Goal: Task Accomplishment & Management: Complete application form

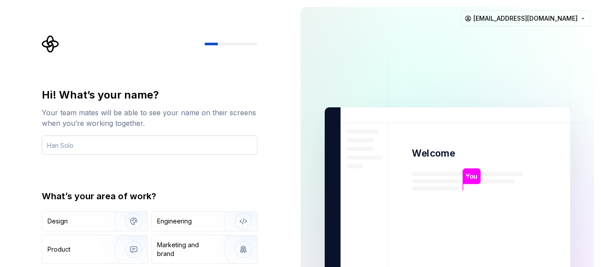
click at [183, 151] on input "text" at bounding box center [150, 144] width 216 height 19
type input "Bubuna"
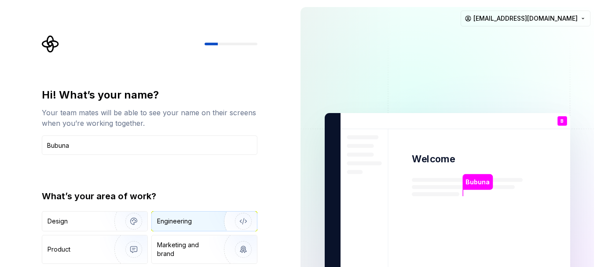
click at [199, 223] on div "Engineering" at bounding box center [192, 221] width 70 height 9
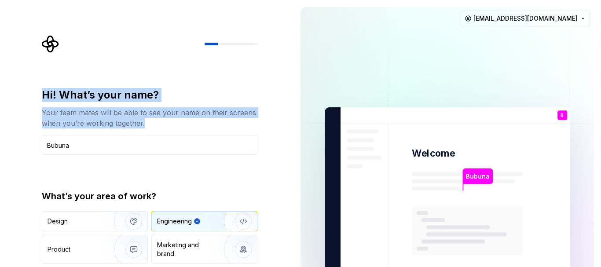
drag, startPoint x: 120, startPoint y: 172, endPoint x: 141, endPoint y: 18, distance: 155.4
click at [141, 18] on div "Hi! What’s your name? Your team mates will be able to see your name on their sc…" at bounding box center [146, 198] width 293 height 397
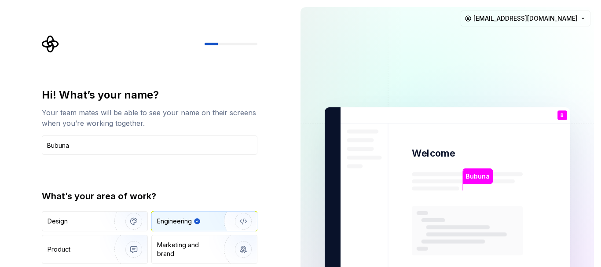
click at [258, 173] on div "Hi! What’s your name? Your team mates will be able to see your name on their sc…" at bounding box center [152, 176] width 231 height 282
click at [477, 176] on p "Bubuna" at bounding box center [477, 177] width 24 height 10
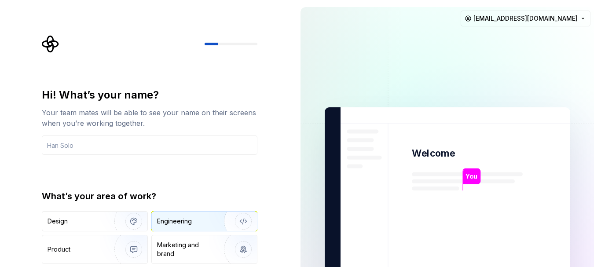
click at [178, 221] on div "Engineering" at bounding box center [174, 221] width 35 height 9
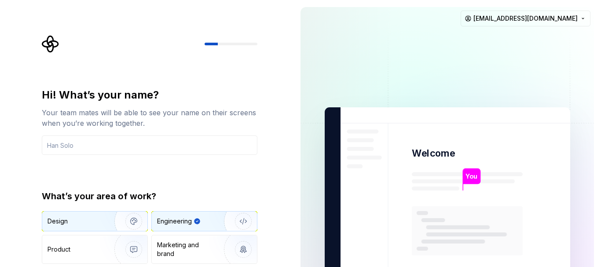
click at [92, 220] on div "Design" at bounding box center [75, 221] width 55 height 9
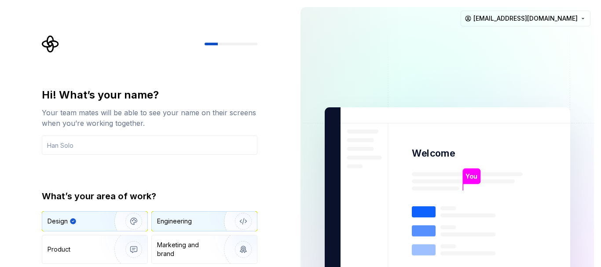
click at [192, 224] on div "Engineering" at bounding box center [192, 221] width 70 height 9
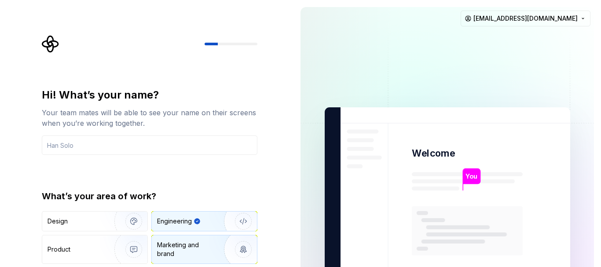
click at [201, 253] on div "Marketing and brand" at bounding box center [186, 250] width 59 height 18
click at [203, 232] on div "Design Engineering Product Marketing and brand Other" at bounding box center [150, 249] width 216 height 77
click at [203, 226] on div "Engineering" at bounding box center [204, 221] width 105 height 19
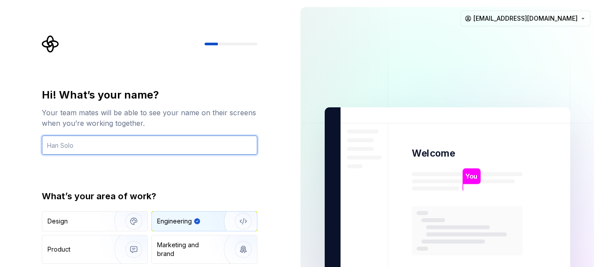
click at [121, 148] on input "text" at bounding box center [150, 144] width 216 height 19
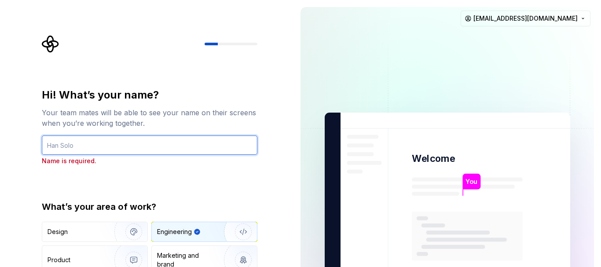
type input "Bubuna"
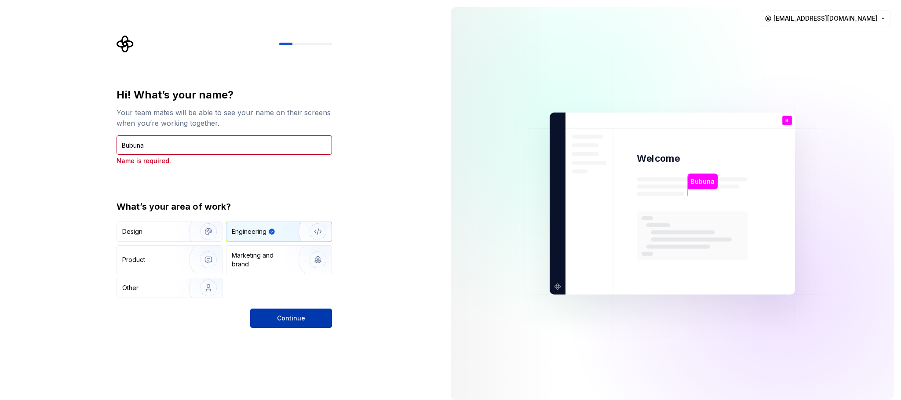
click at [305, 267] on button "Continue" at bounding box center [291, 318] width 82 height 19
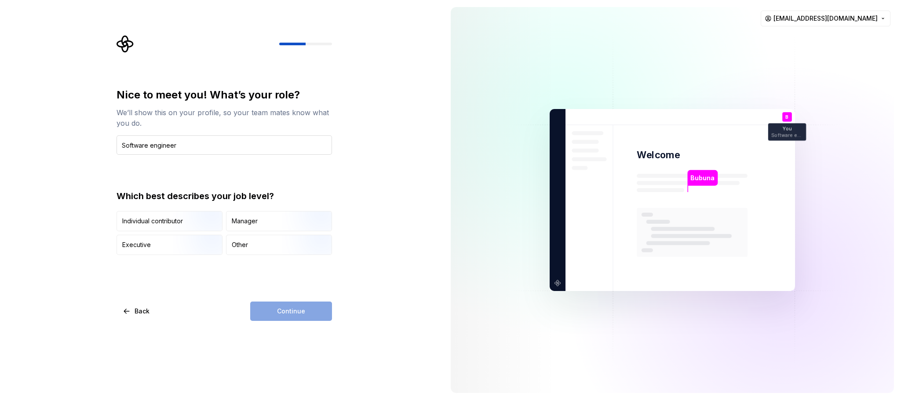
type input "Software engineer"
click at [178, 247] on img "button" at bounding box center [201, 256] width 56 height 59
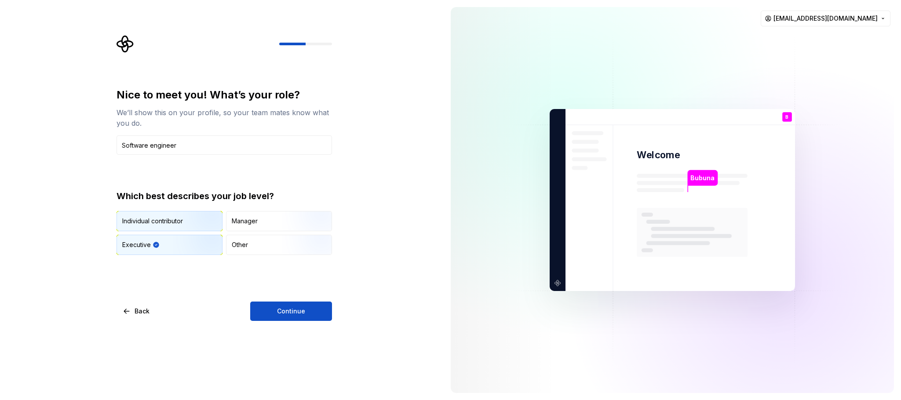
click at [167, 227] on div "Individual contributor" at bounding box center [169, 221] width 105 height 19
click at [291, 267] on span "Continue" at bounding box center [291, 311] width 28 height 9
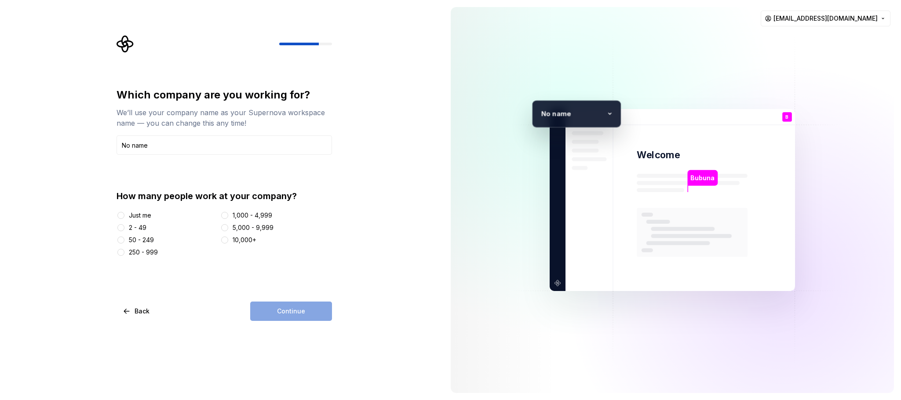
type input "No name"
click at [224, 213] on button "1,000 - 4,999" at bounding box center [224, 215] width 7 height 7
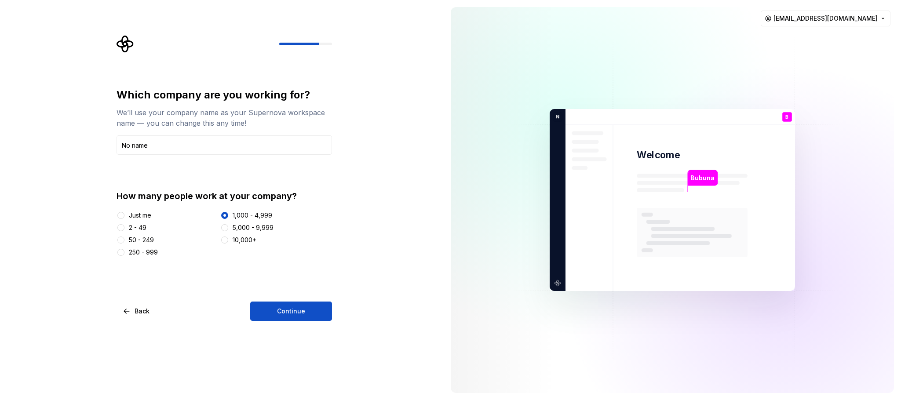
click at [280, 267] on div "Which company are you working for? We’ll use your company name as your Supernov…" at bounding box center [222, 200] width 444 height 400
click at [277, 267] on button "Continue" at bounding box center [291, 311] width 82 height 19
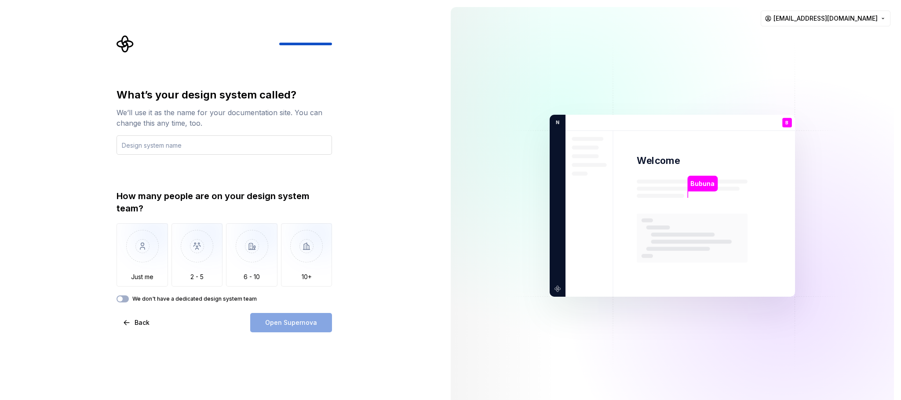
click at [194, 148] on input "text" at bounding box center [225, 144] width 216 height 19
type input "Flutter"
click at [186, 259] on img "button" at bounding box center [197, 252] width 51 height 59
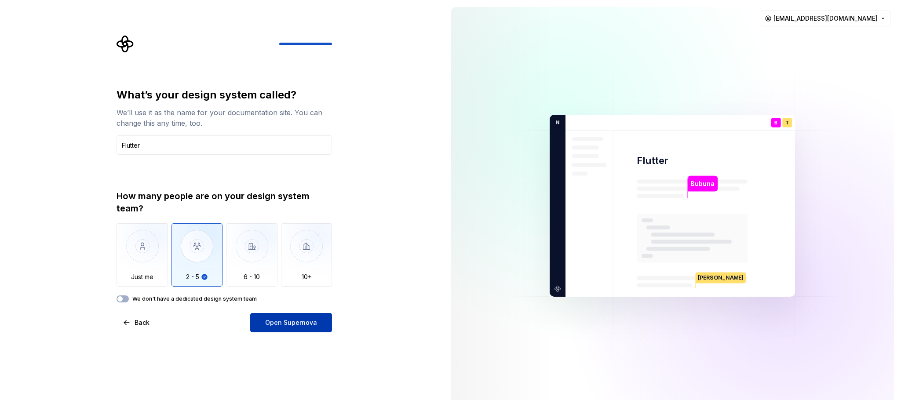
click at [282, 267] on span "Open Supernova" at bounding box center [291, 323] width 52 height 9
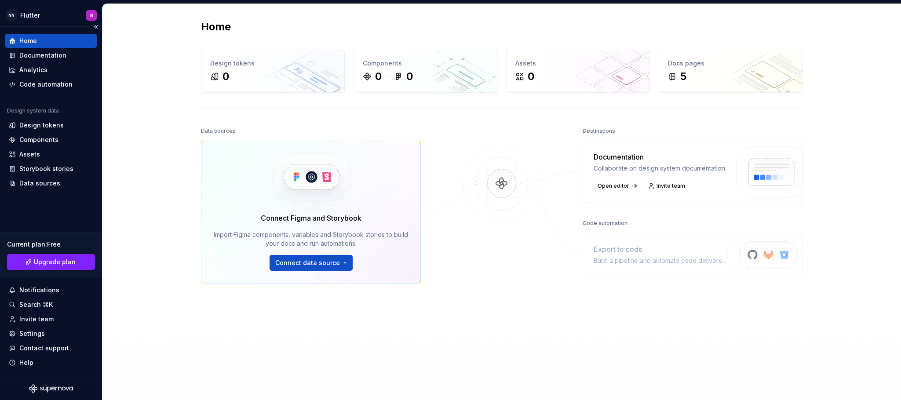
click at [35, 37] on div "Home" at bounding box center [28, 41] width 18 height 9
click at [331, 256] on button "Connect data source" at bounding box center [311, 263] width 83 height 16
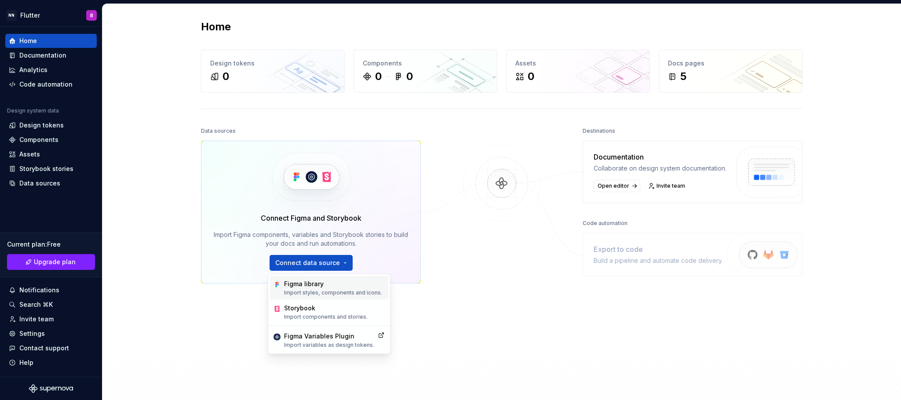
click at [329, 267] on div "Figma library" at bounding box center [333, 284] width 98 height 9
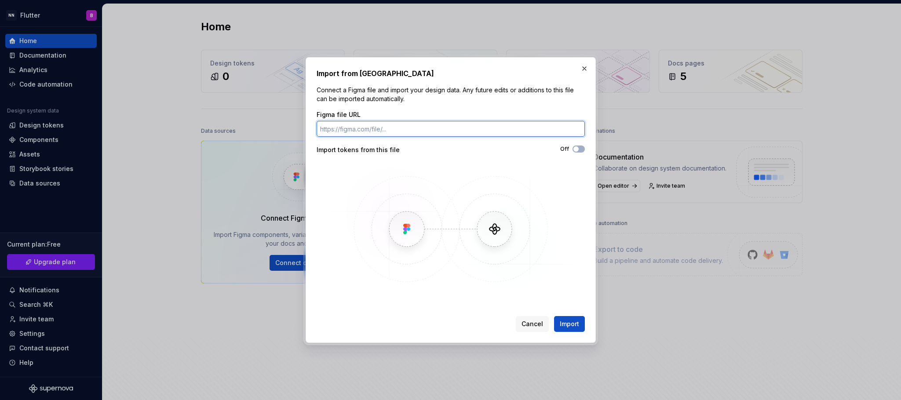
paste input "[URL][DOMAIN_NAME]"
type input "[URL][DOMAIN_NAME]"
click at [554, 267] on button "Import" at bounding box center [569, 324] width 31 height 16
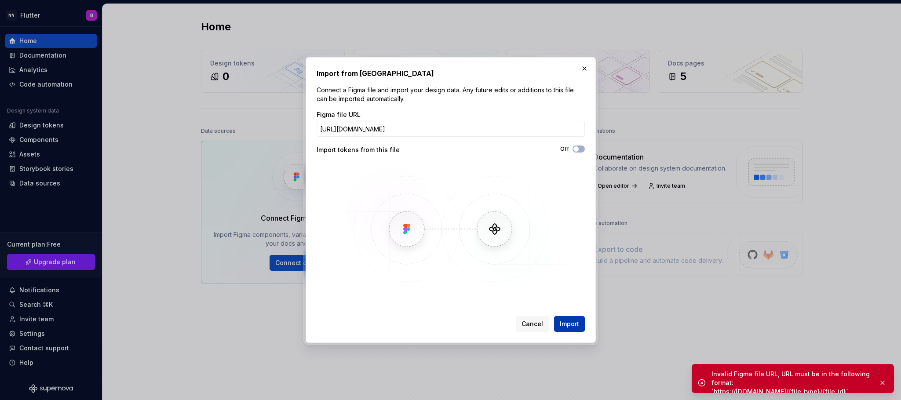
click at [568, 267] on span "Import" at bounding box center [569, 324] width 19 height 9
click at [581, 152] on button "Off" at bounding box center [579, 149] width 12 height 7
click at [581, 152] on span "button" at bounding box center [581, 148] width 5 height 5
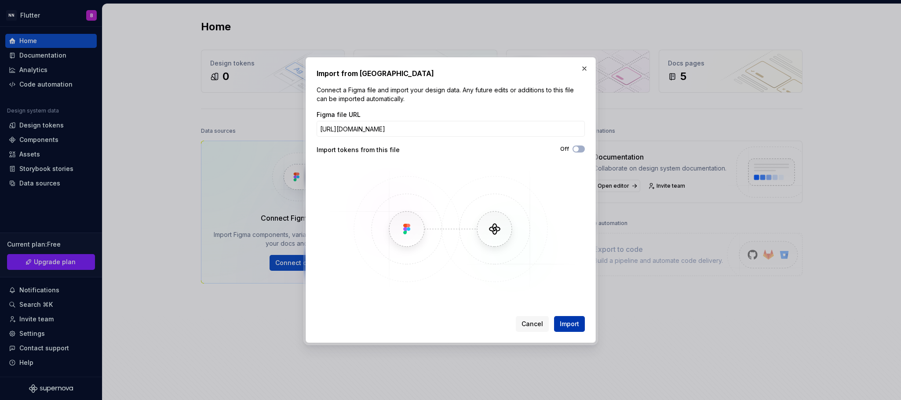
click at [560, 267] on span "Import" at bounding box center [569, 324] width 19 height 9
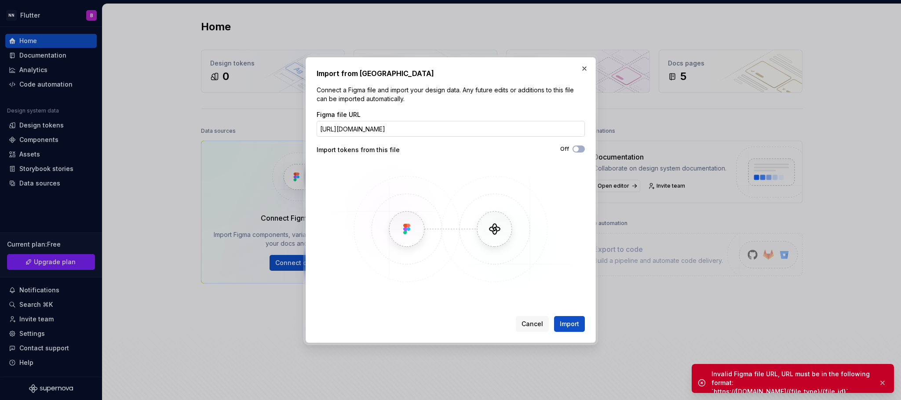
click at [503, 135] on input "[URL][DOMAIN_NAME]" at bounding box center [451, 129] width 268 height 16
click at [585, 70] on button "button" at bounding box center [585, 68] width 12 height 12
